Goal: Task Accomplishment & Management: Use online tool/utility

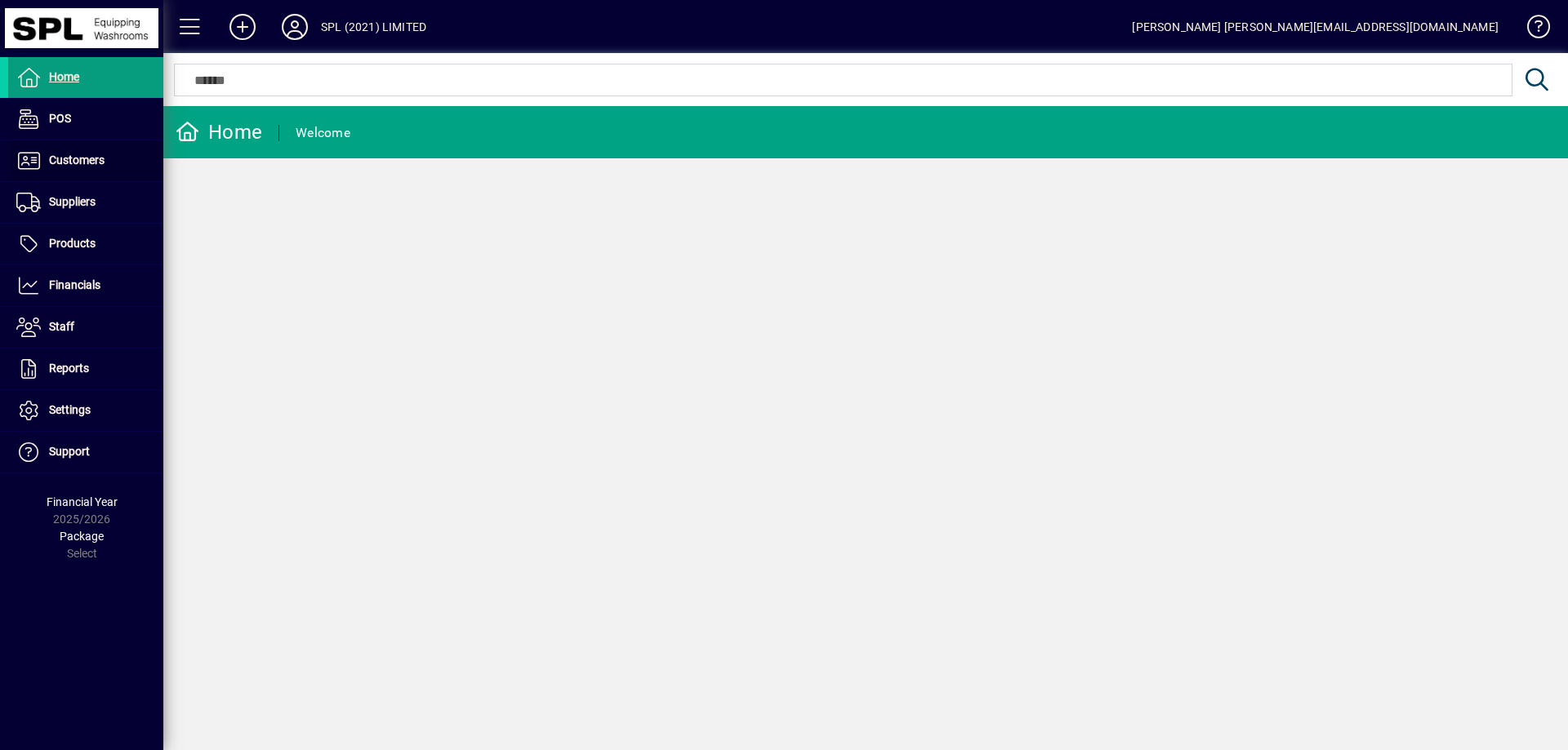
click at [81, 150] on span at bounding box center [86, 160] width 155 height 39
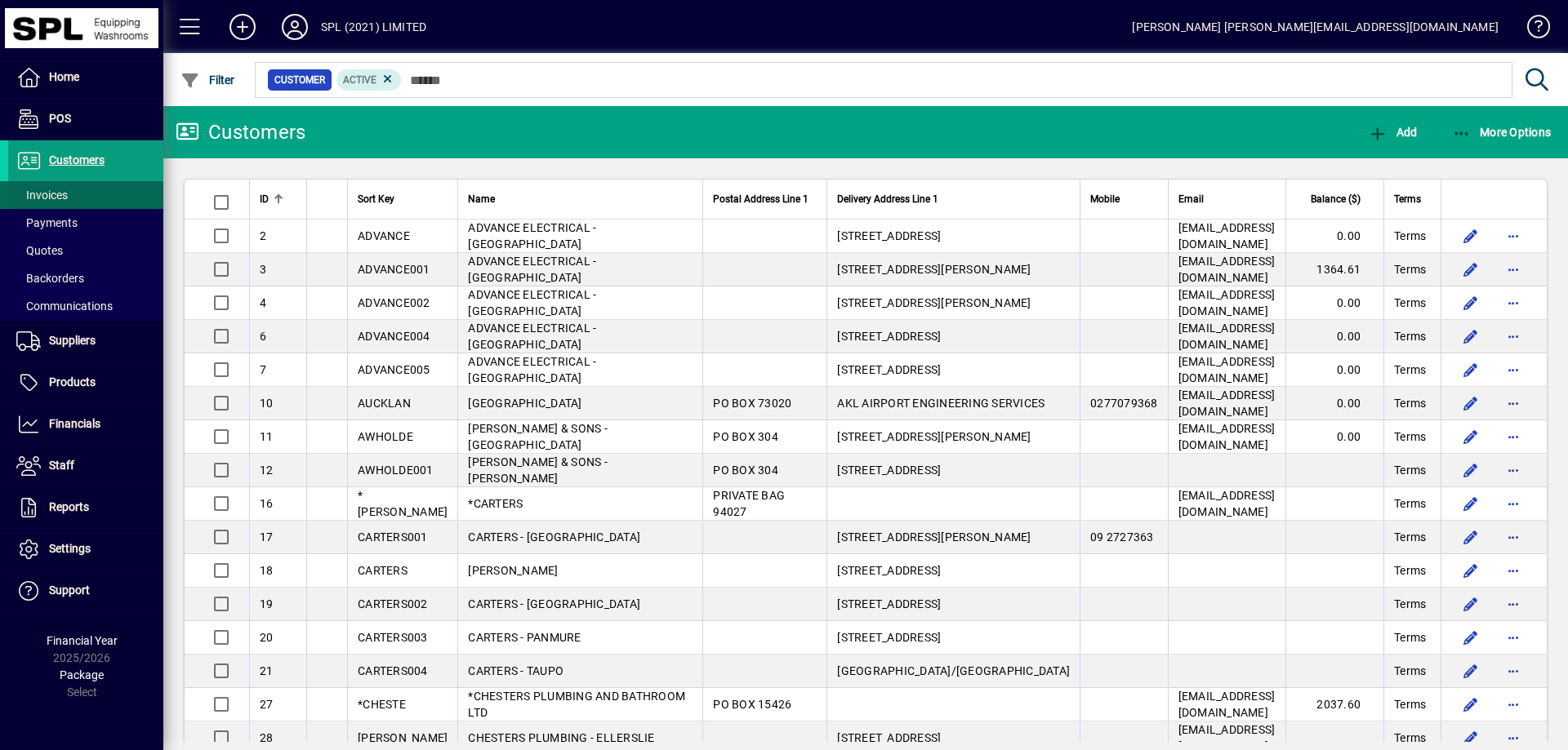
click at [85, 190] on span at bounding box center [86, 194] width 155 height 39
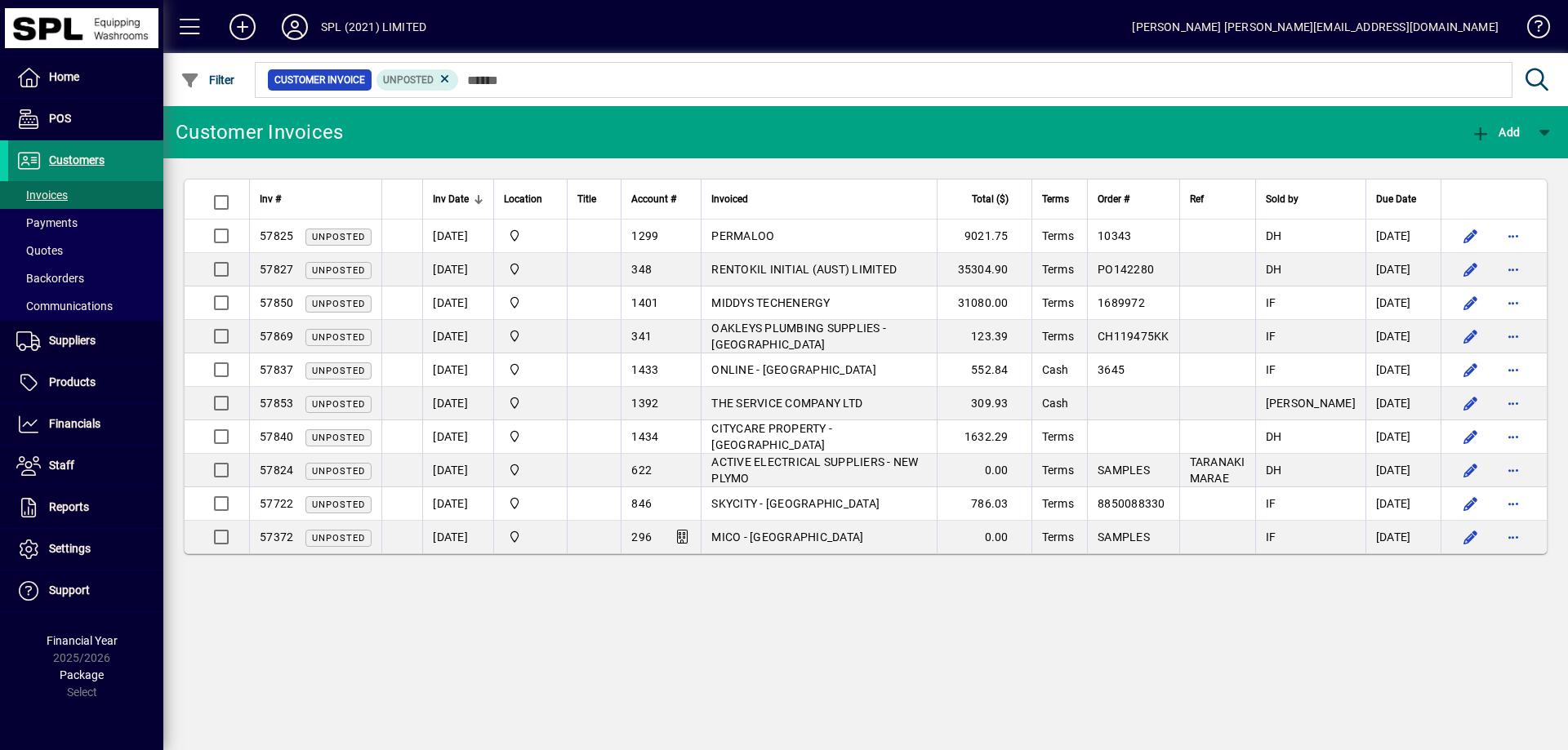
click at [94, 164] on span "Customers" at bounding box center [77, 160] width 56 height 13
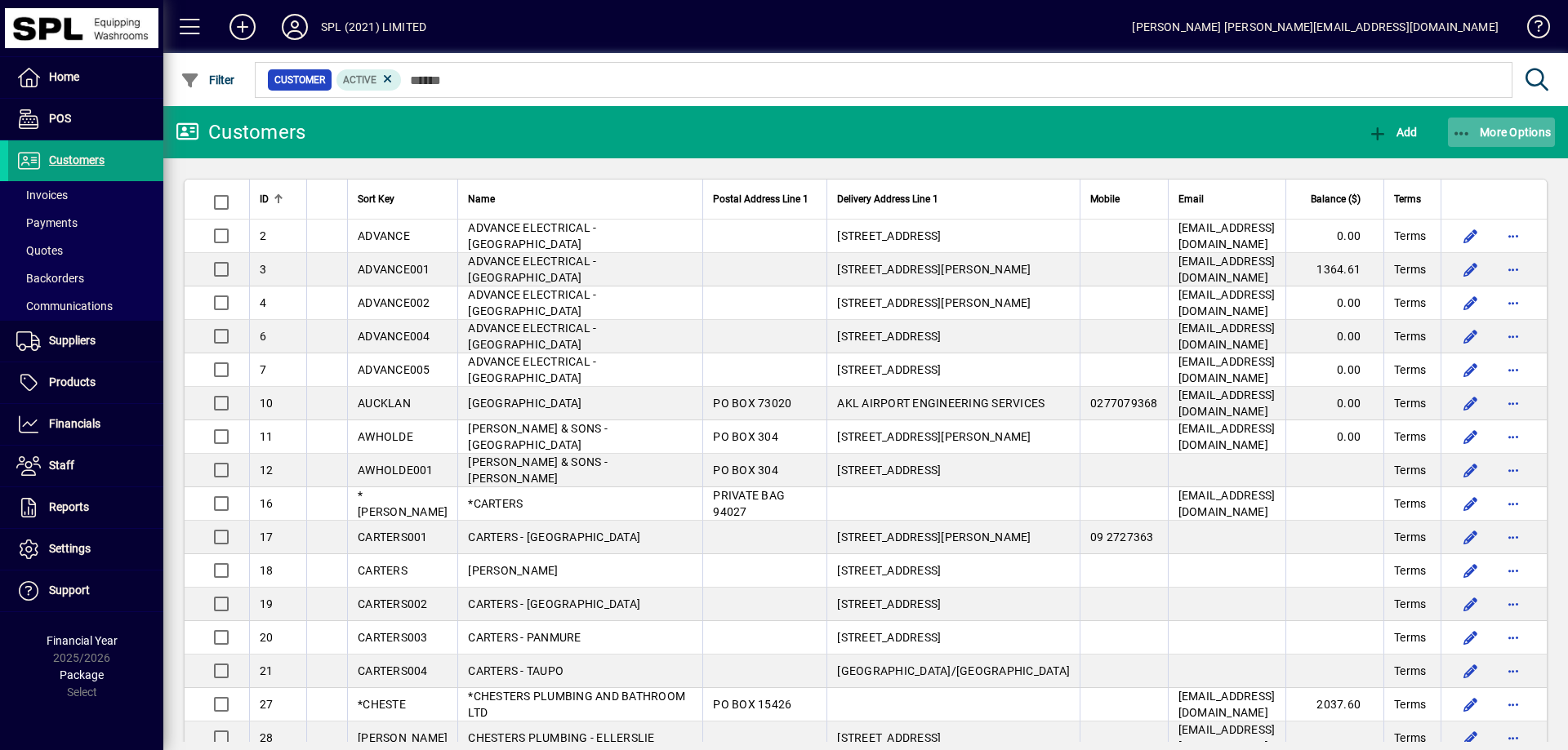
click at [1455, 128] on icon "button" at bounding box center [1463, 134] width 21 height 16
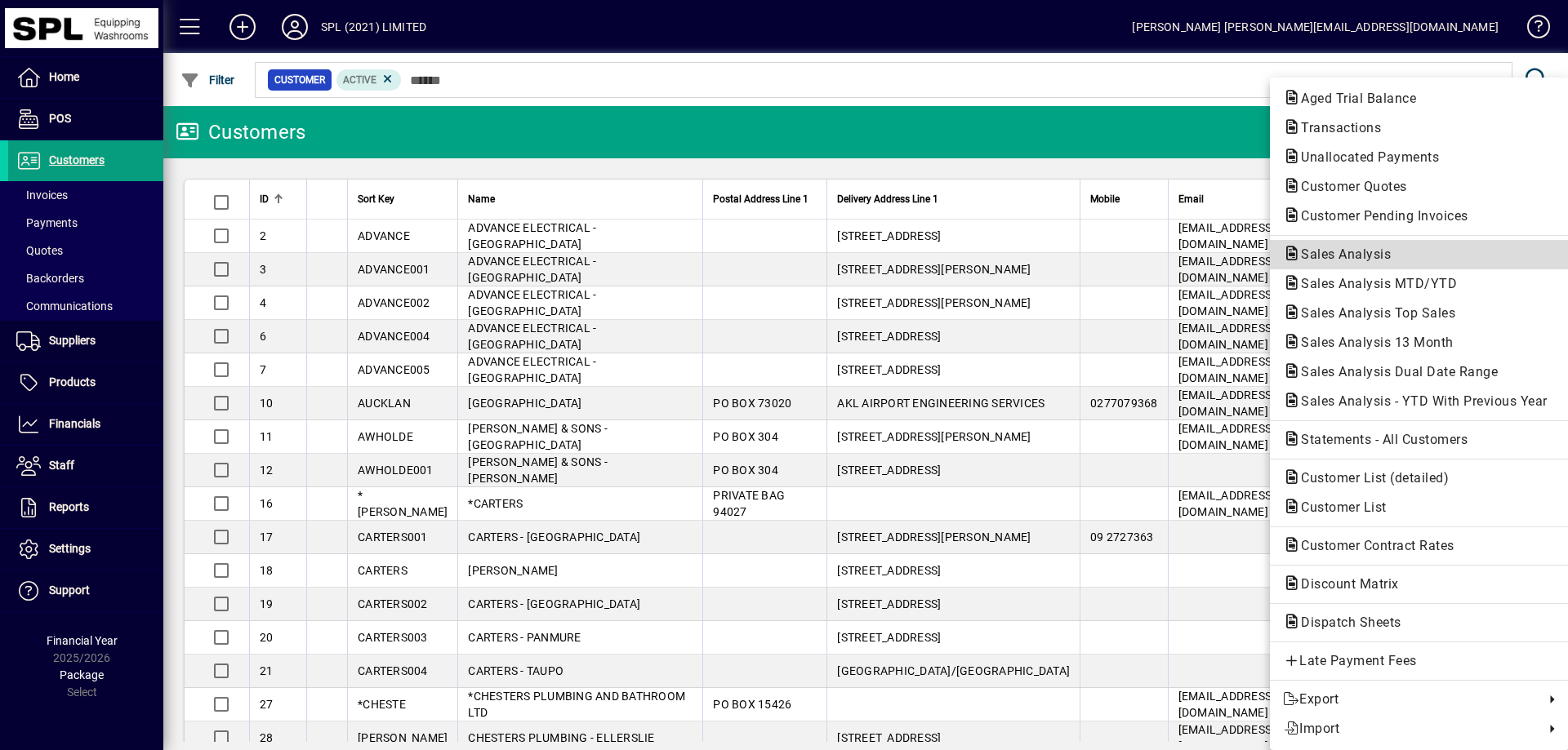
click at [1397, 243] on button "Sales Analysis" at bounding box center [1420, 254] width 299 height 29
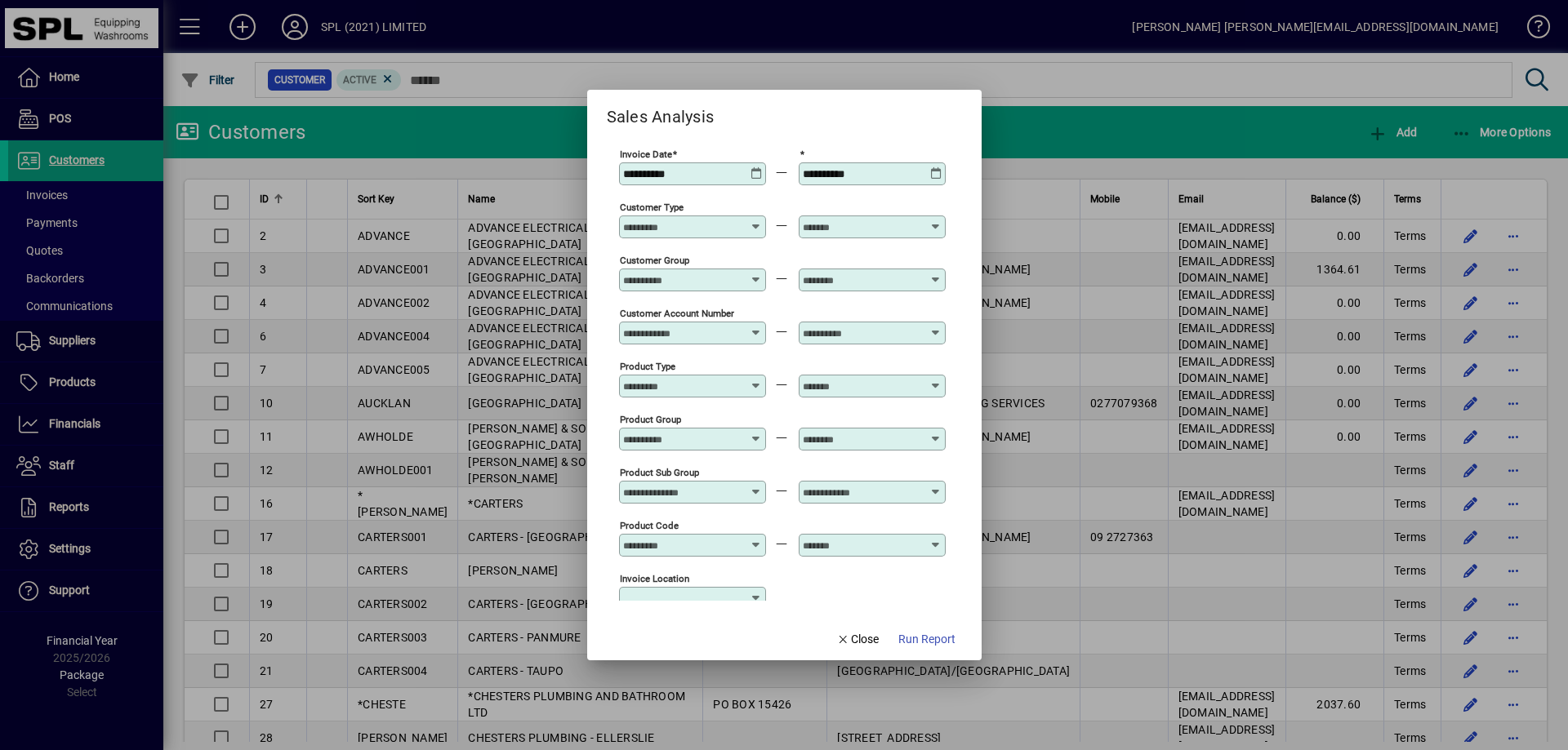
click at [754, 168] on icon at bounding box center [756, 168] width 12 height 0
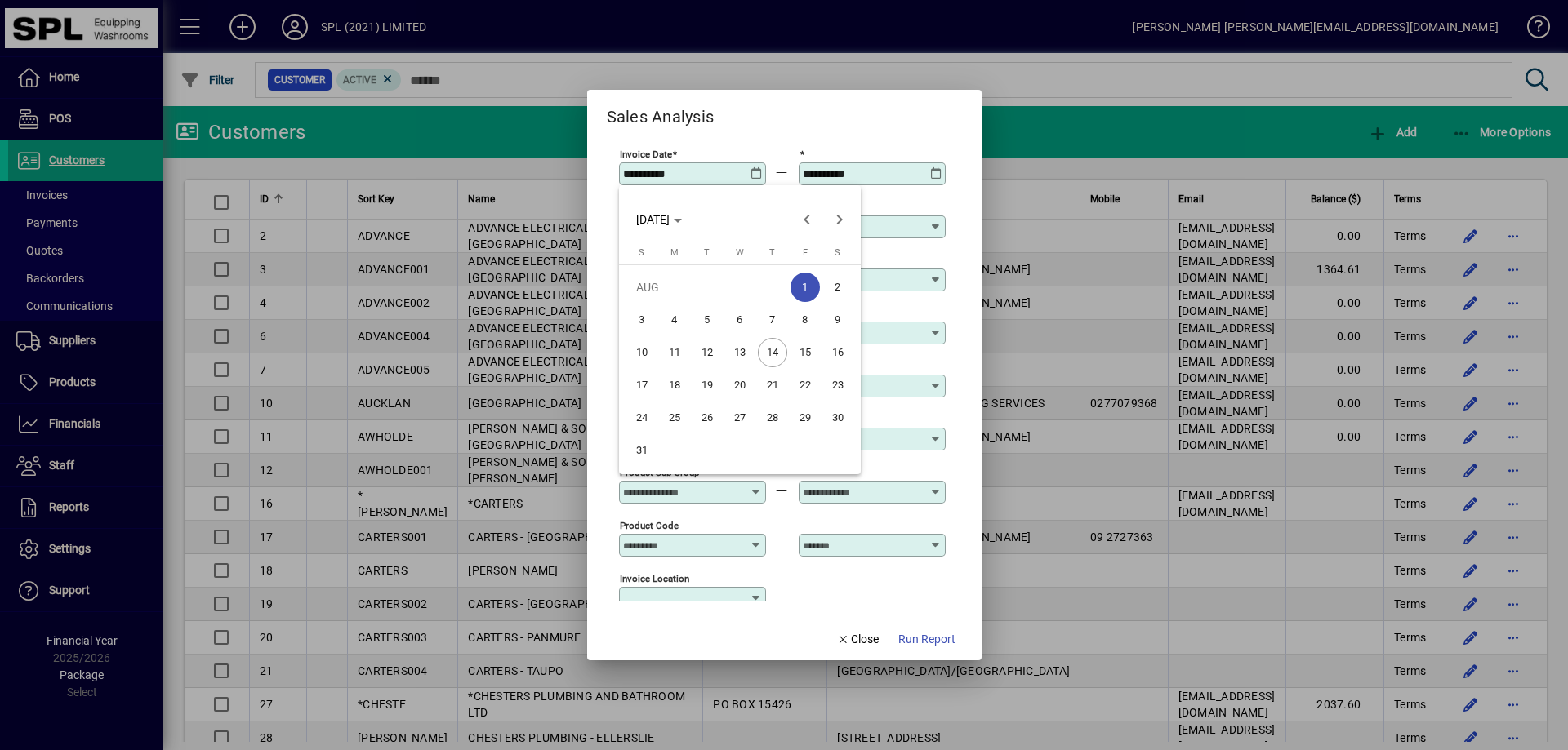
click at [780, 346] on span "14" at bounding box center [772, 352] width 29 height 29
type input "**********"
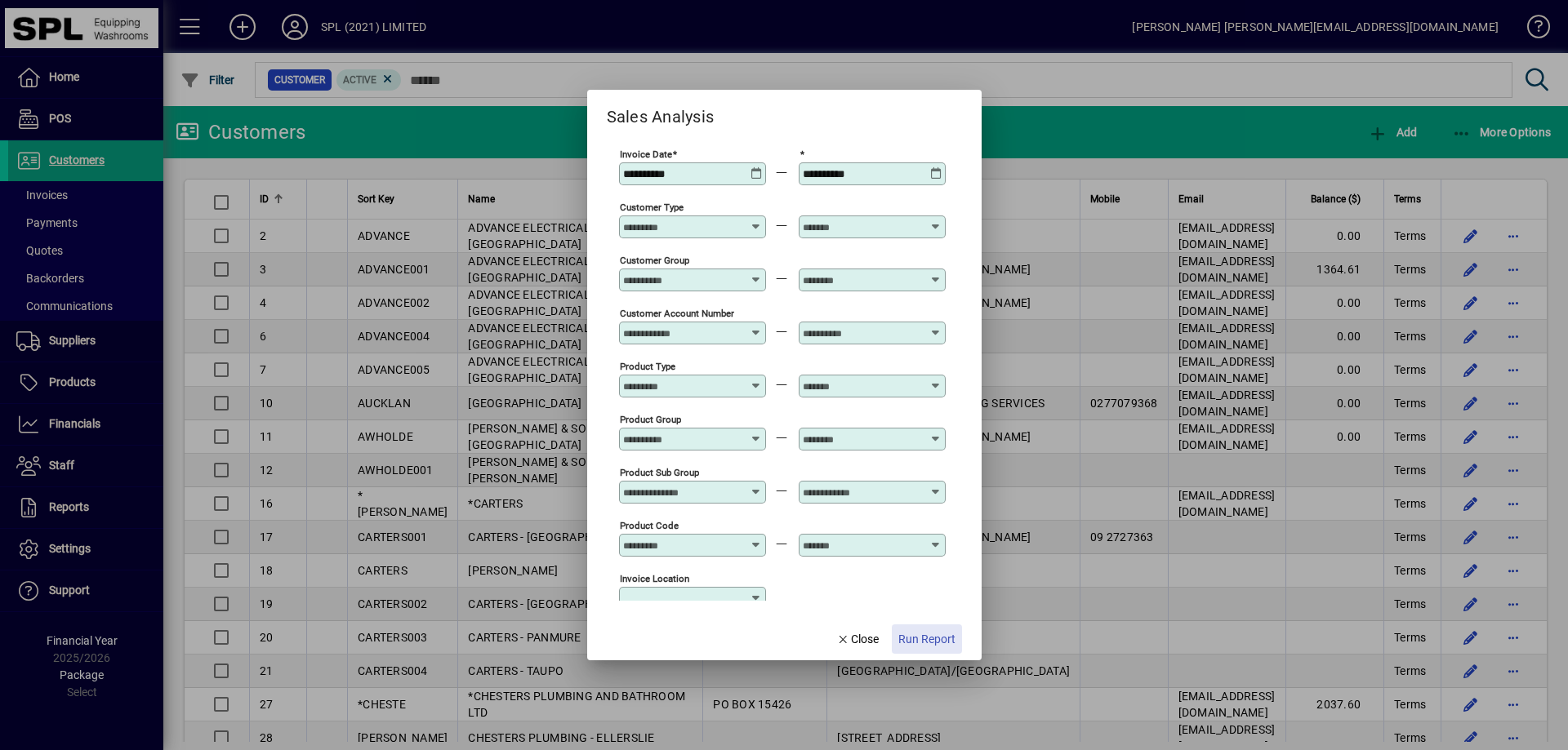
click at [945, 638] on span "Run Report" at bounding box center [927, 640] width 57 height 17
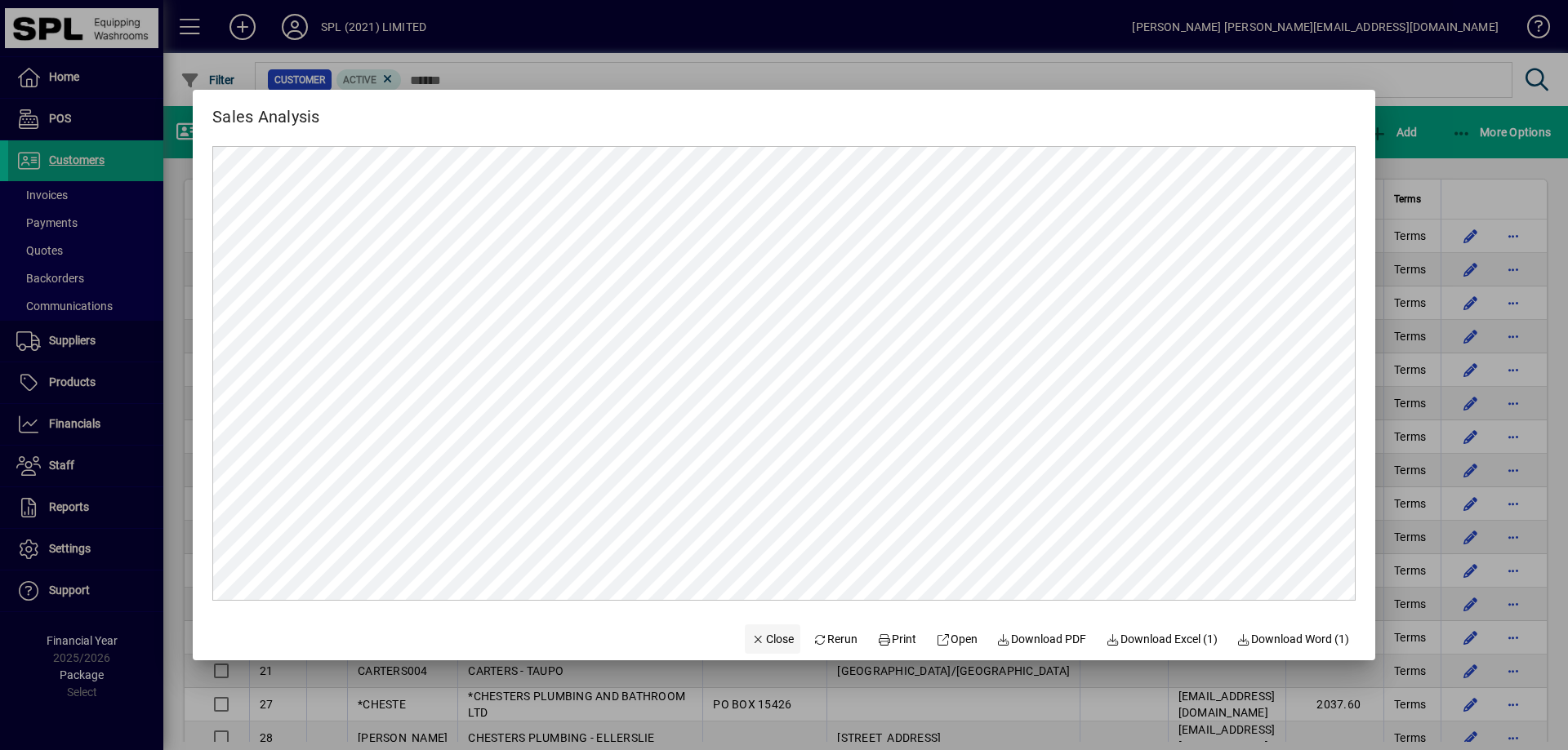
click at [763, 645] on span "Close" at bounding box center [772, 640] width 43 height 17
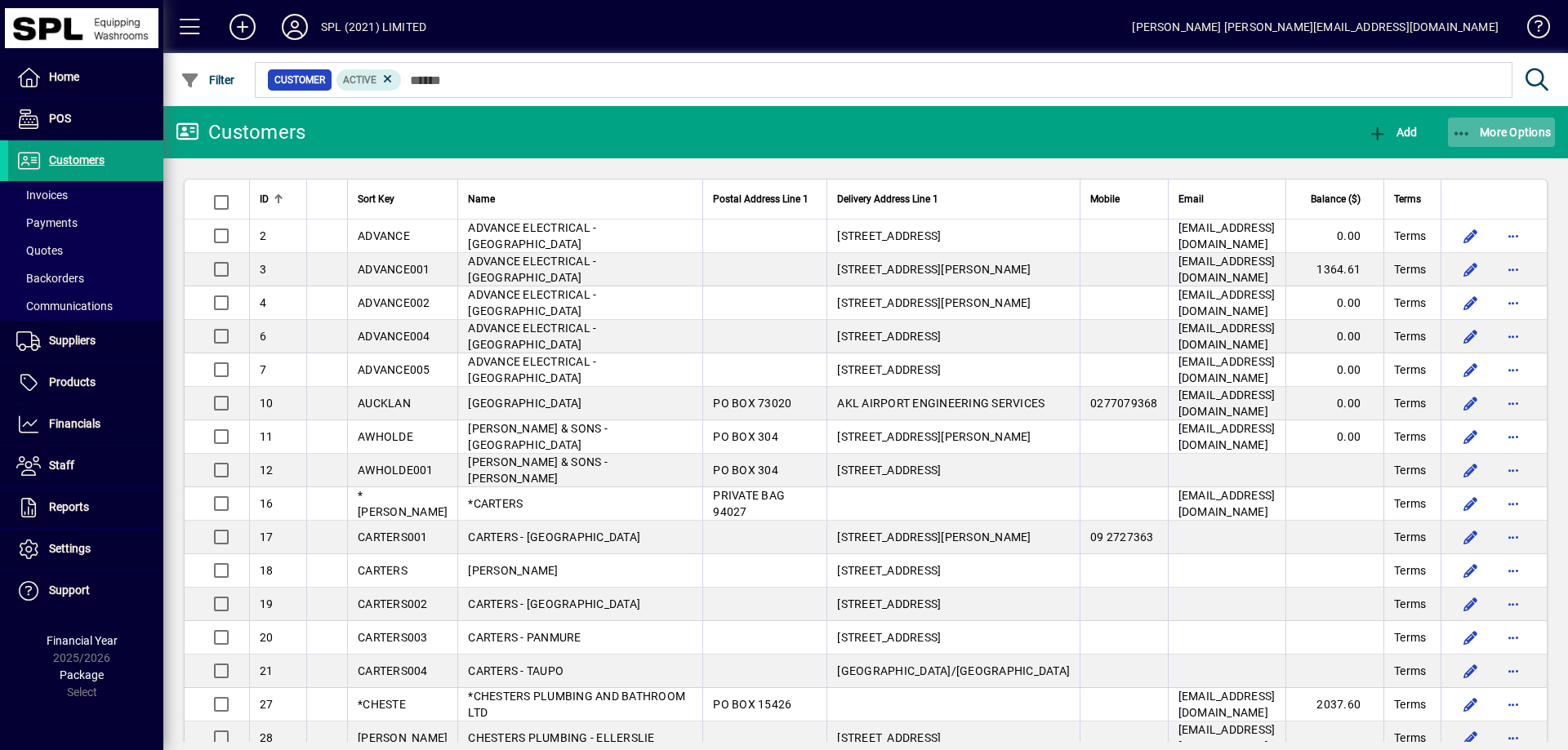
click at [1453, 128] on icon "button" at bounding box center [1463, 134] width 21 height 16
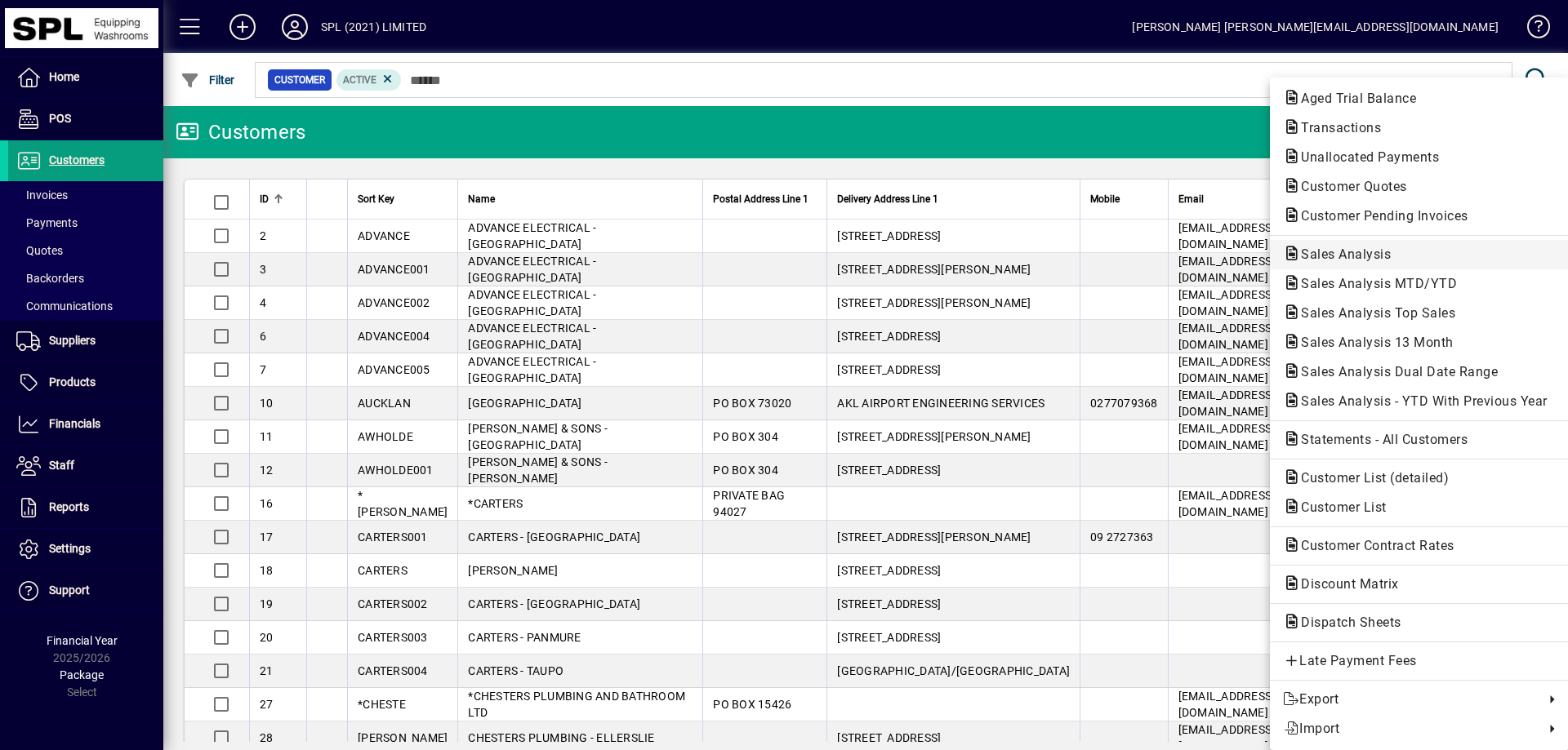
click at [1421, 252] on span "Sales Analysis" at bounding box center [1420, 255] width 273 height 20
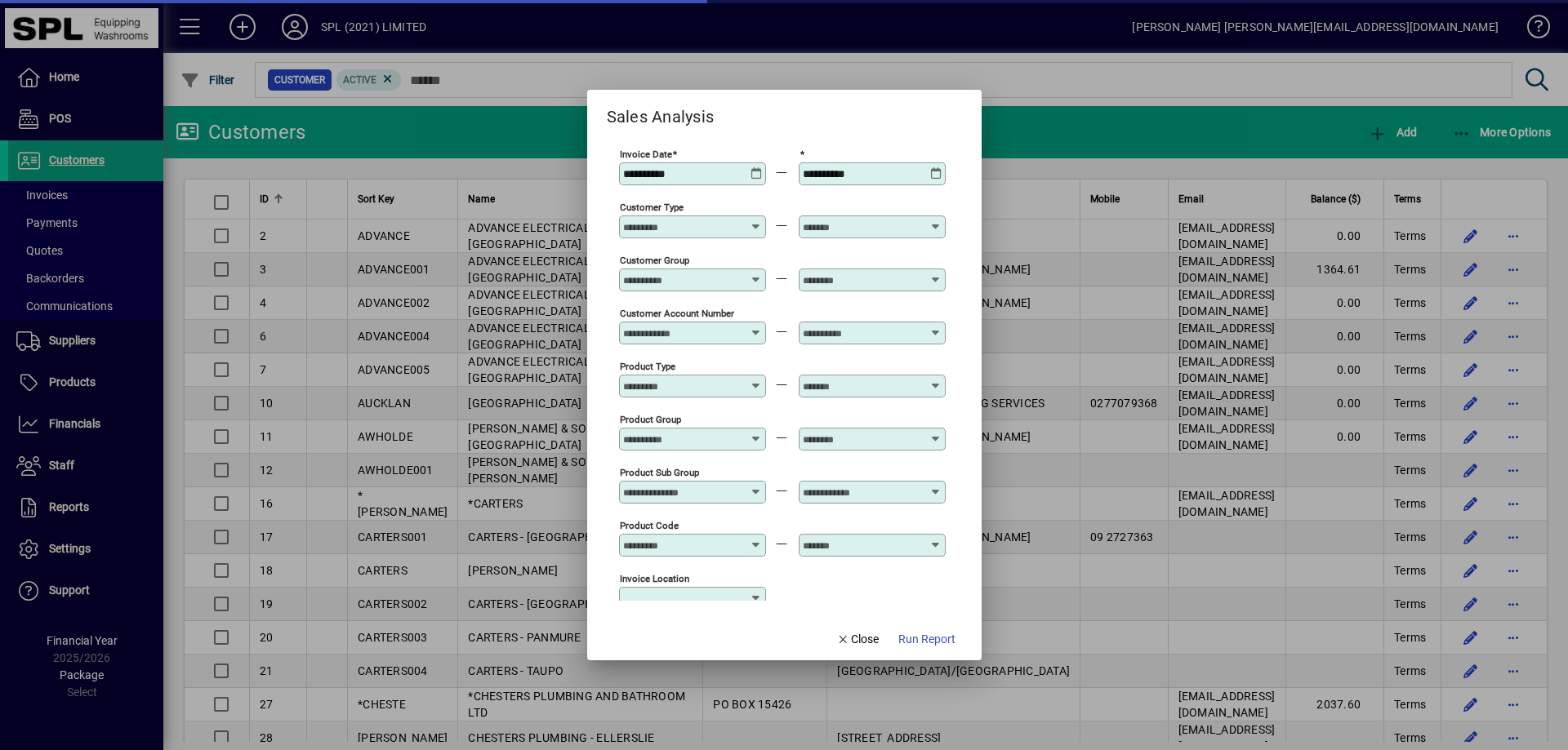
click at [756, 168] on icon at bounding box center [756, 168] width 12 height 0
type input "**********"
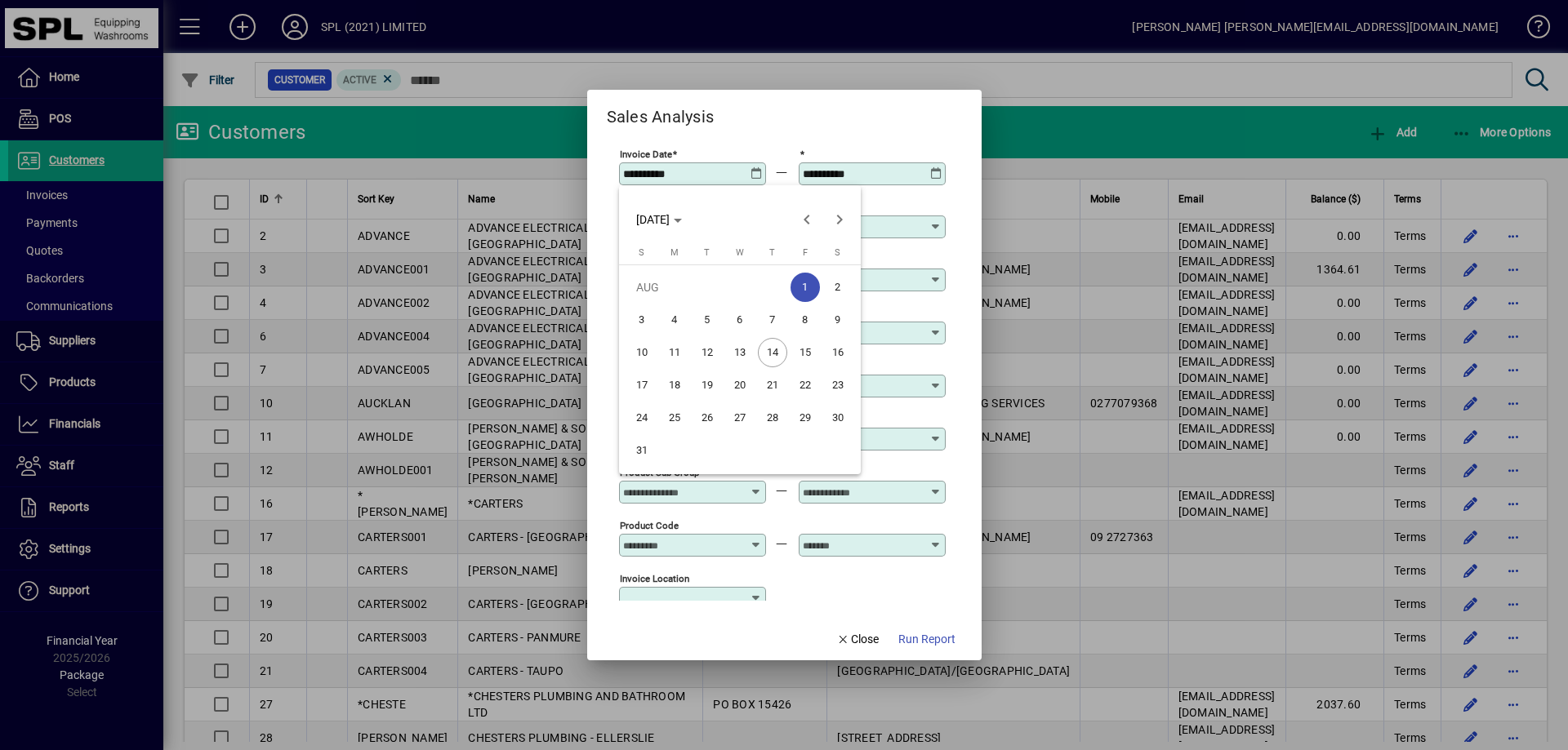
click at [771, 354] on span "14" at bounding box center [772, 352] width 29 height 29
type input "**********"
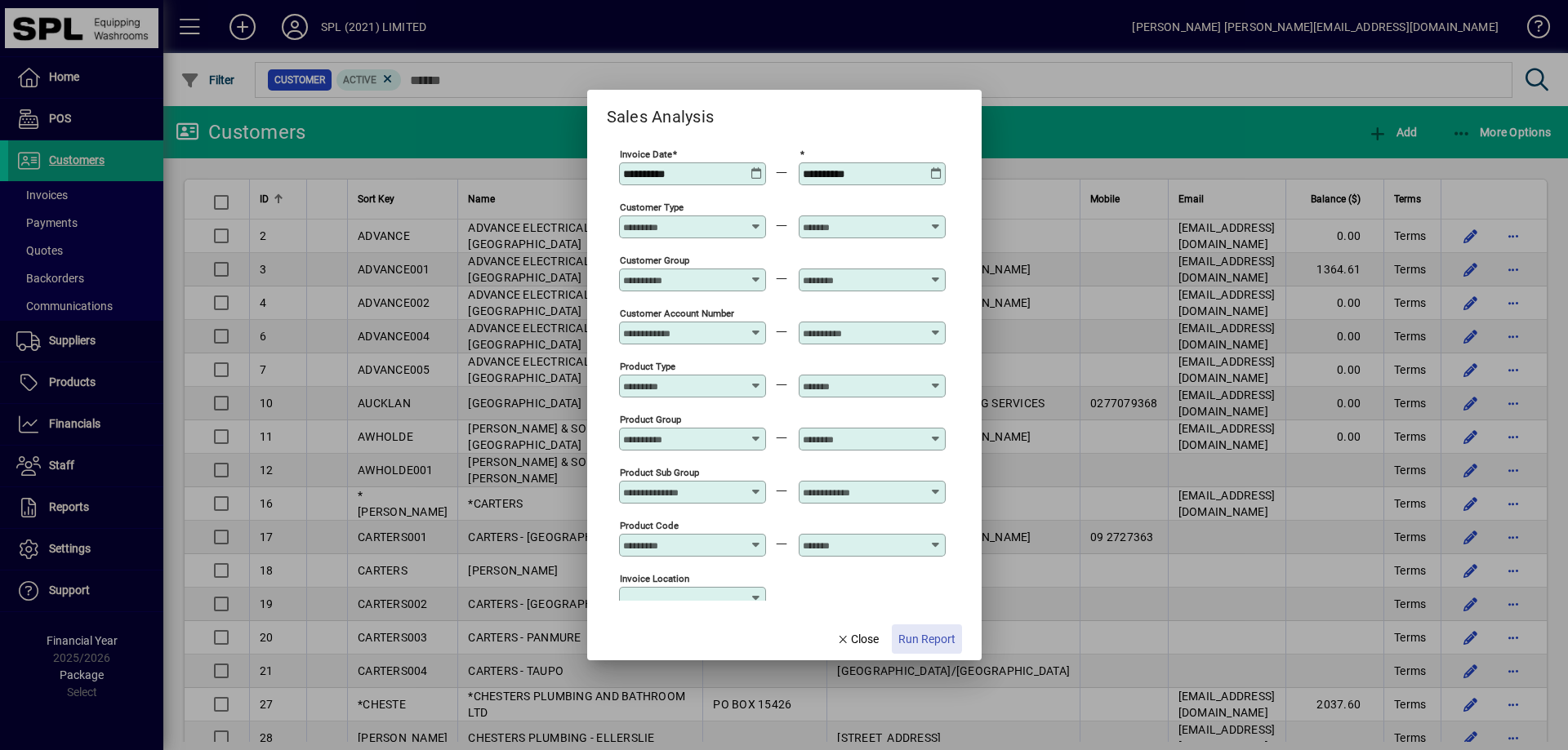
click at [920, 632] on span "Run Report" at bounding box center [927, 640] width 57 height 17
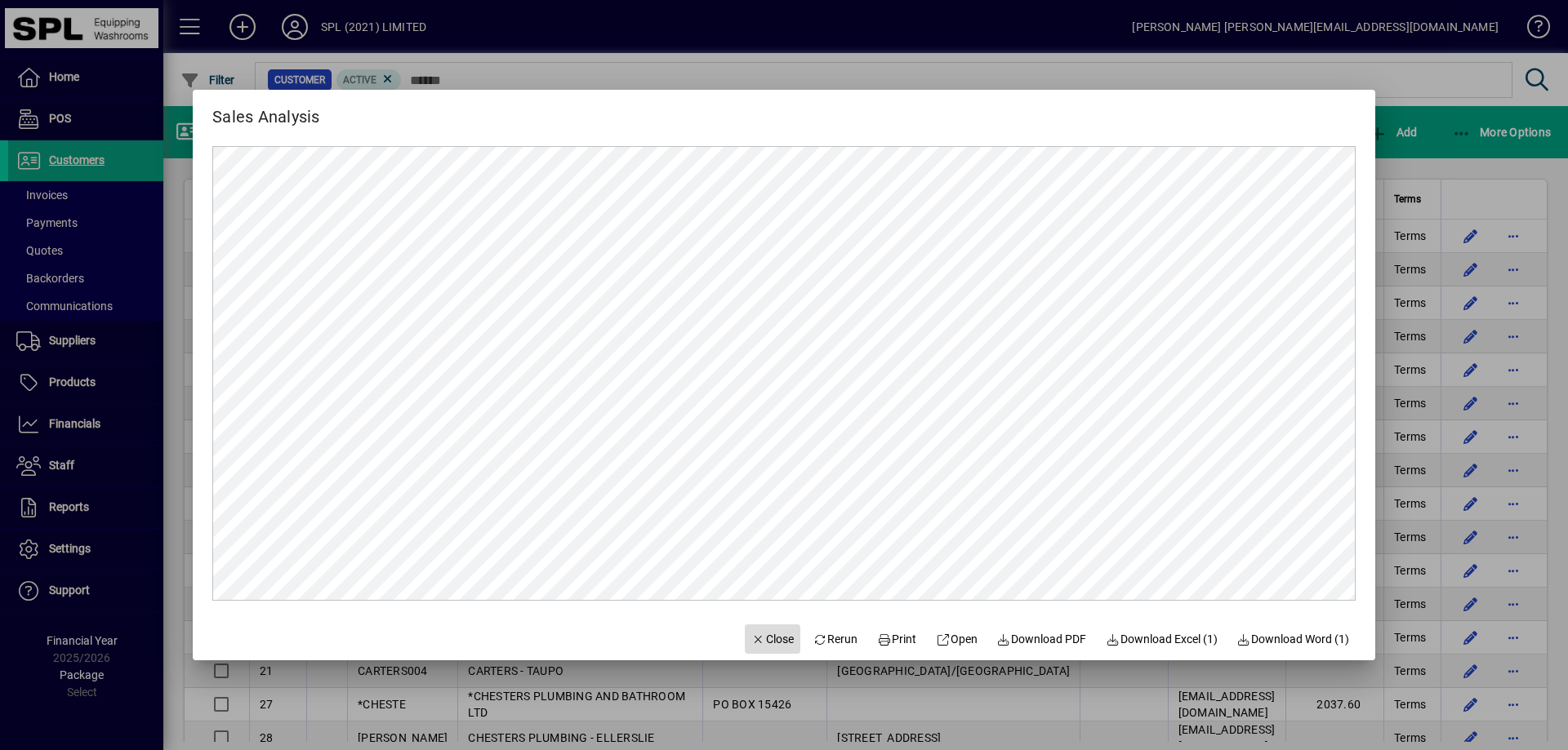
click at [769, 632] on span "Close" at bounding box center [772, 640] width 43 height 17
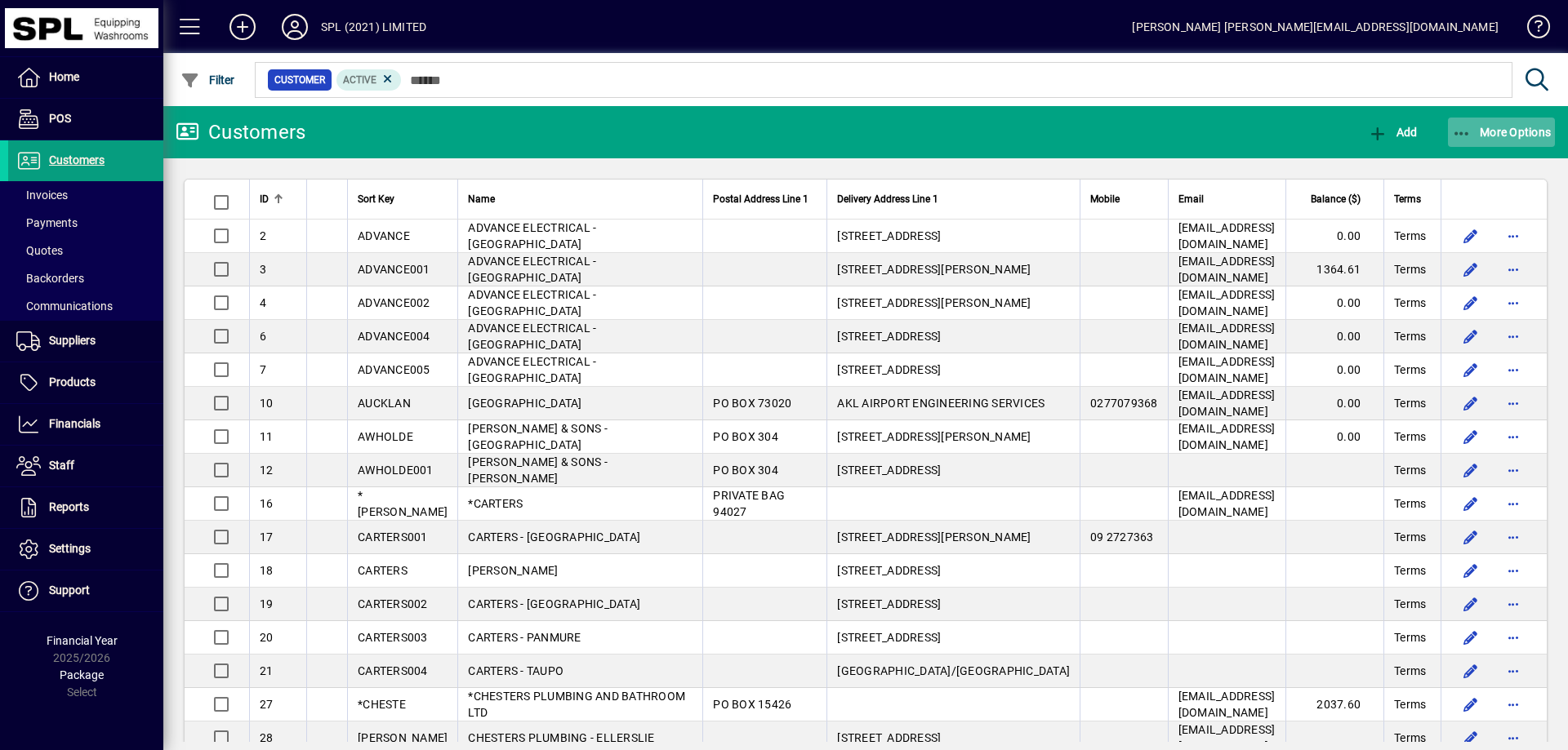
click at [1470, 129] on icon "button" at bounding box center [1463, 134] width 21 height 16
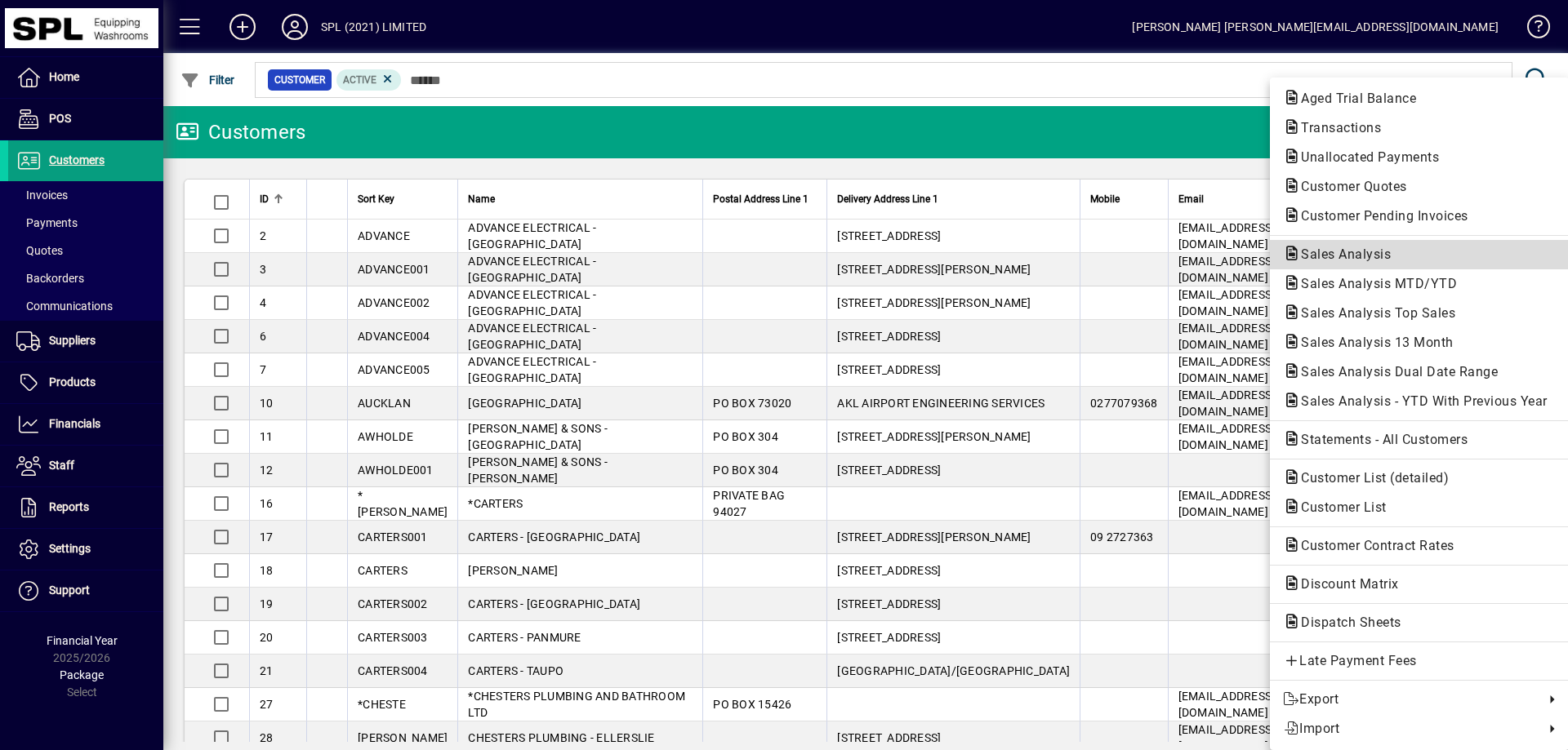
click at [1414, 258] on span "Sales Analysis" at bounding box center [1420, 255] width 273 height 20
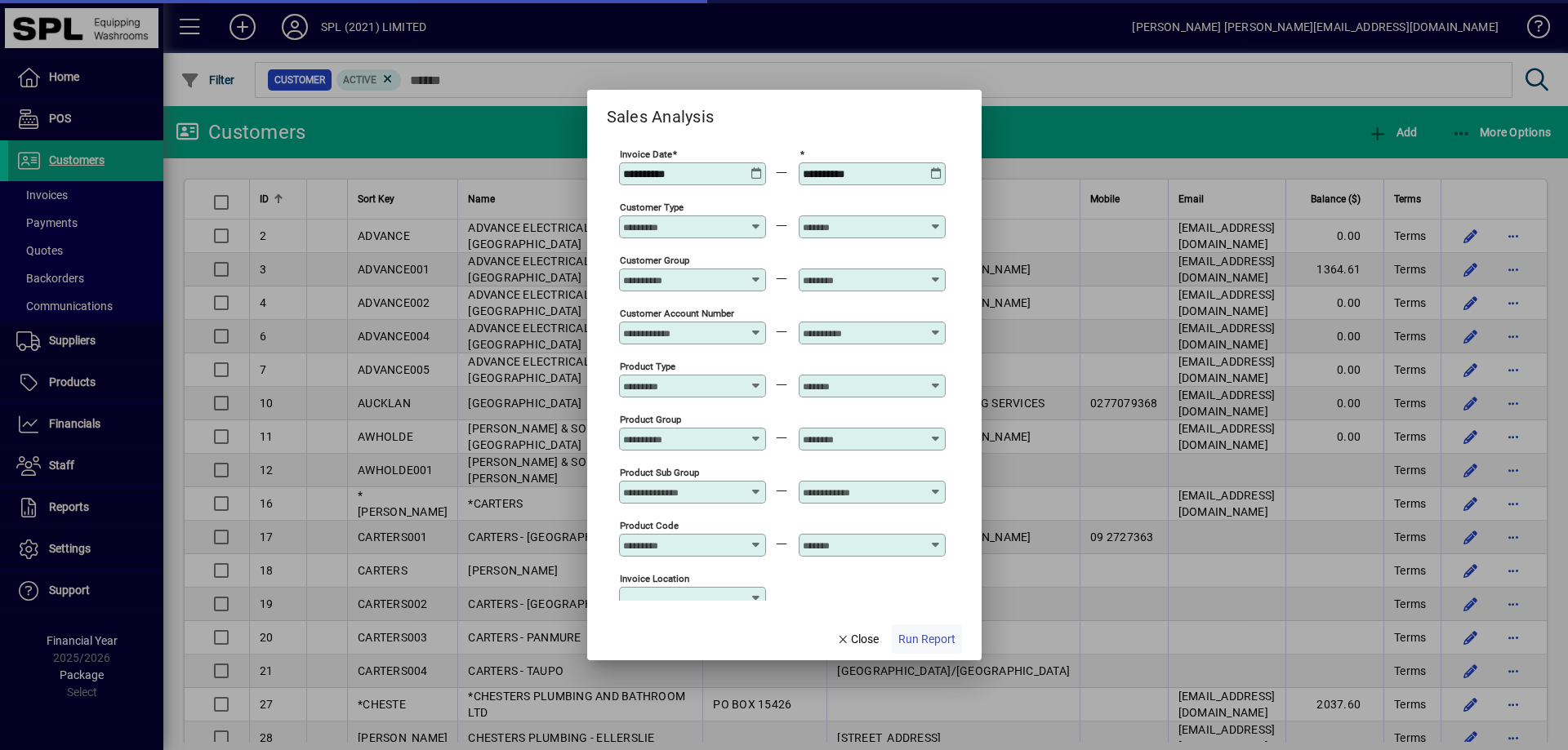
click at [922, 636] on span "Run Report" at bounding box center [927, 640] width 57 height 17
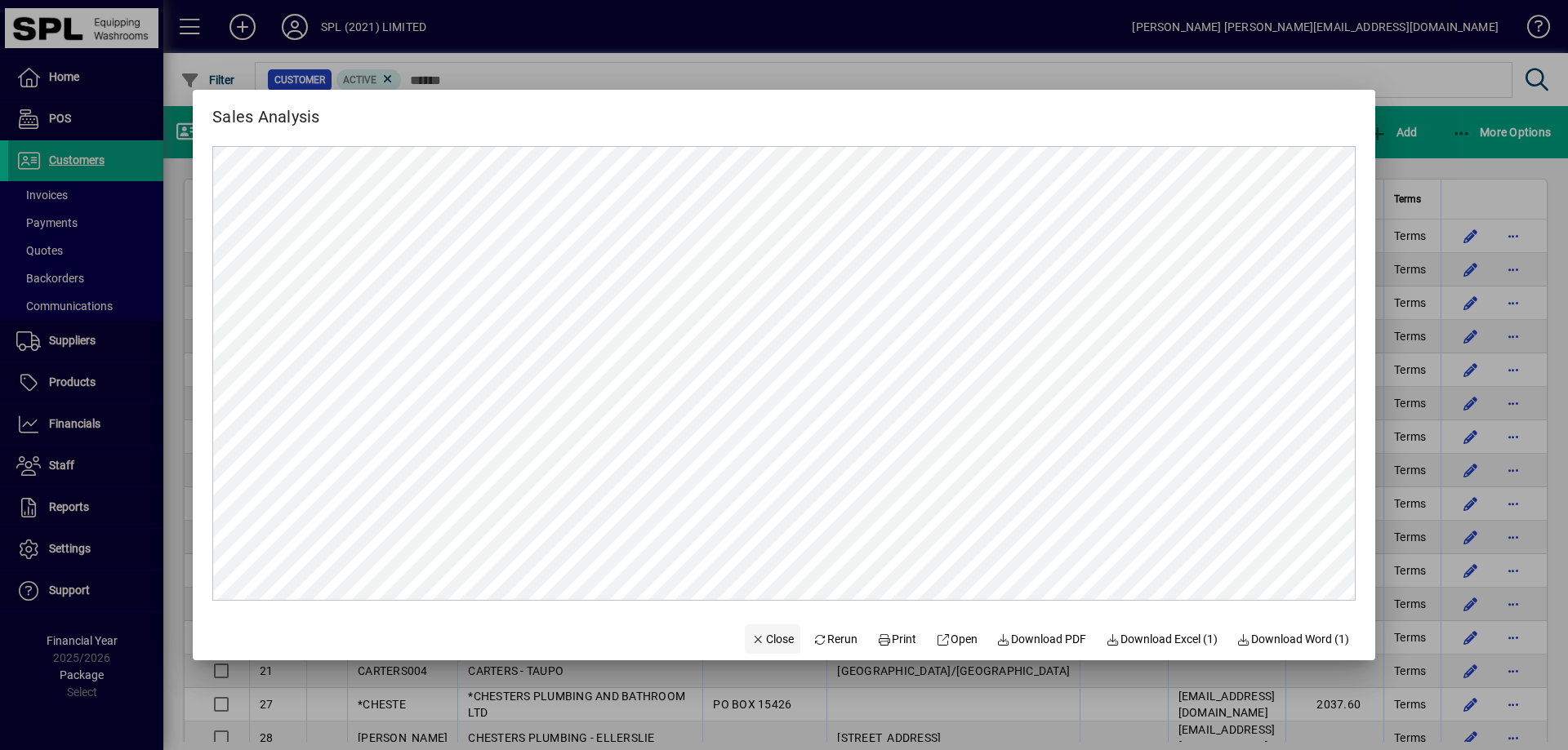
click at [766, 634] on span "Close" at bounding box center [772, 640] width 43 height 17
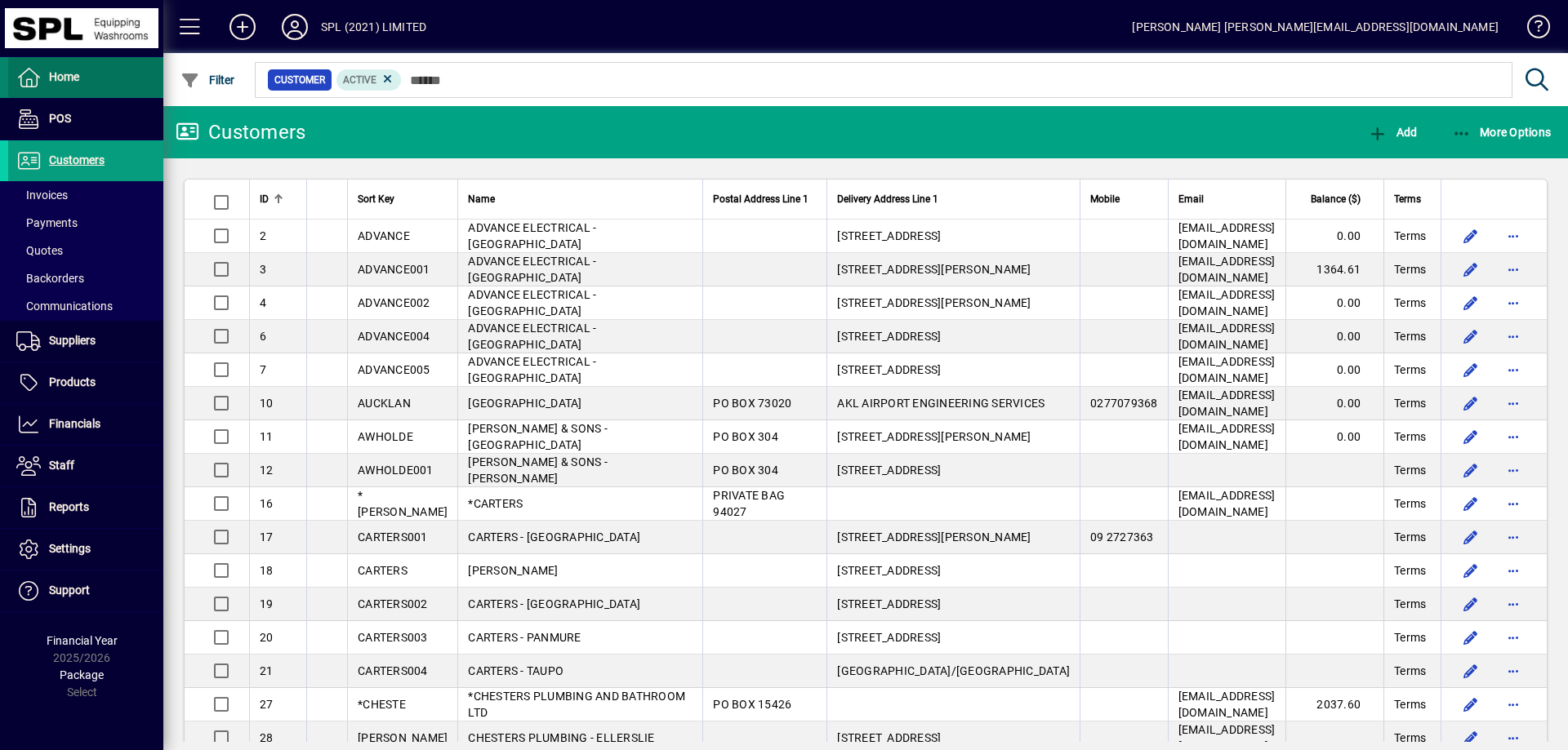
click at [47, 85] on span "Home" at bounding box center [44, 78] width 71 height 20
